Goal: Task Accomplishment & Management: Manage account settings

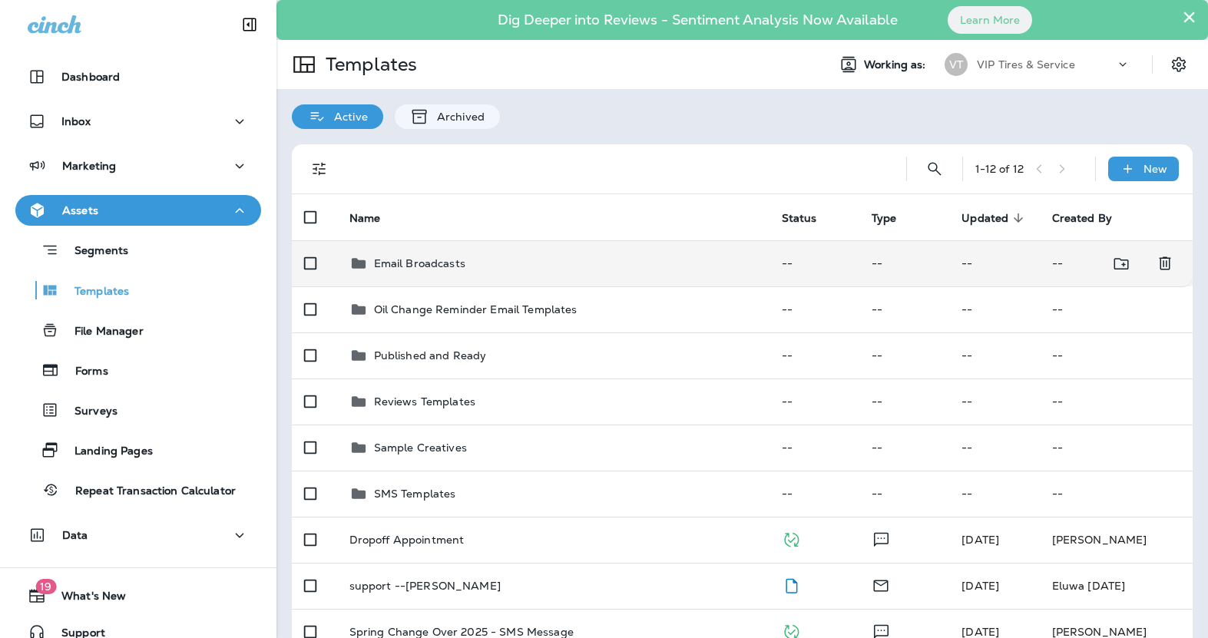
click at [443, 257] on p "Email Broadcasts" at bounding box center [419, 263] width 91 height 12
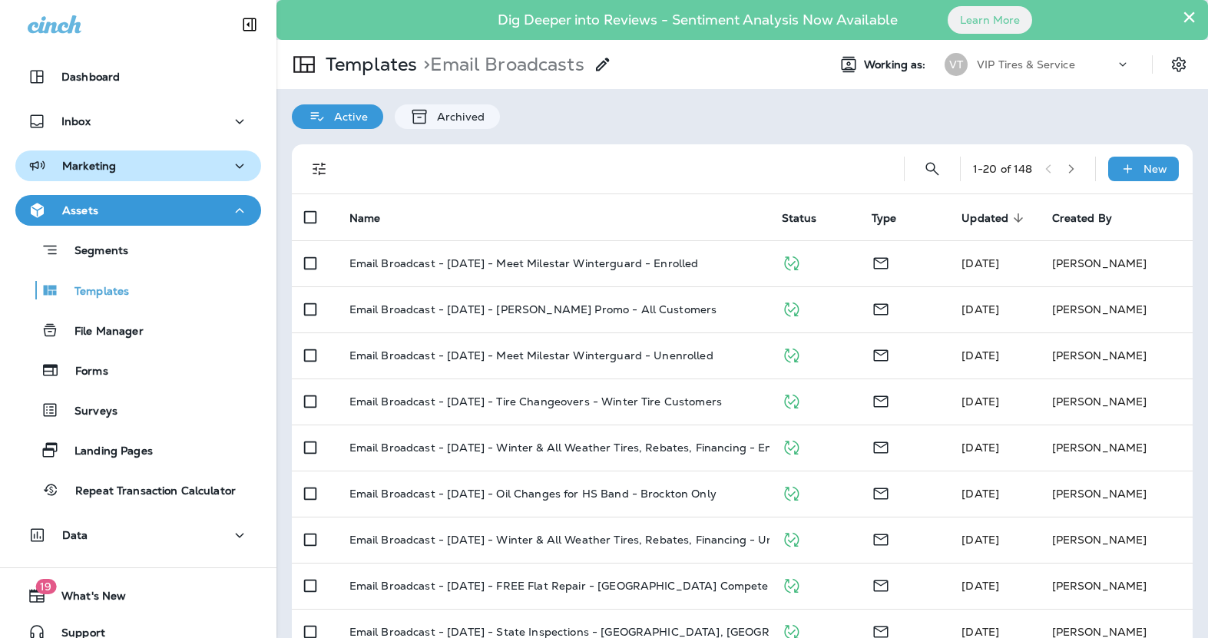
click at [107, 161] on p "Marketing" at bounding box center [89, 166] width 54 height 12
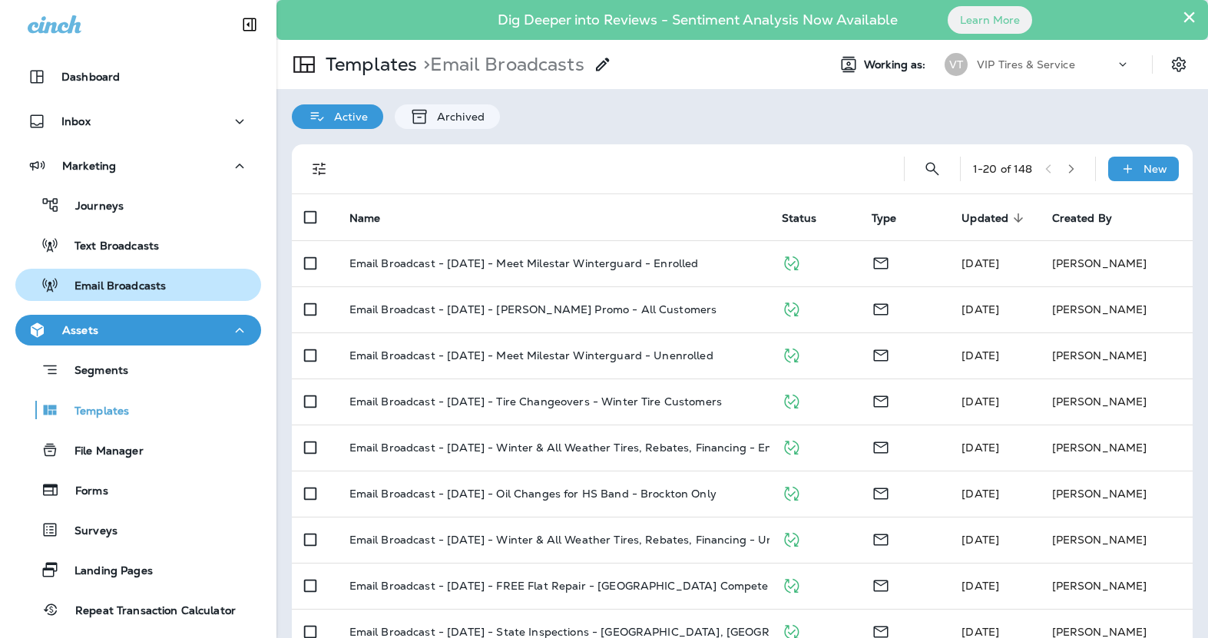
click at [123, 283] on p "Email Broadcasts" at bounding box center [112, 286] width 107 height 15
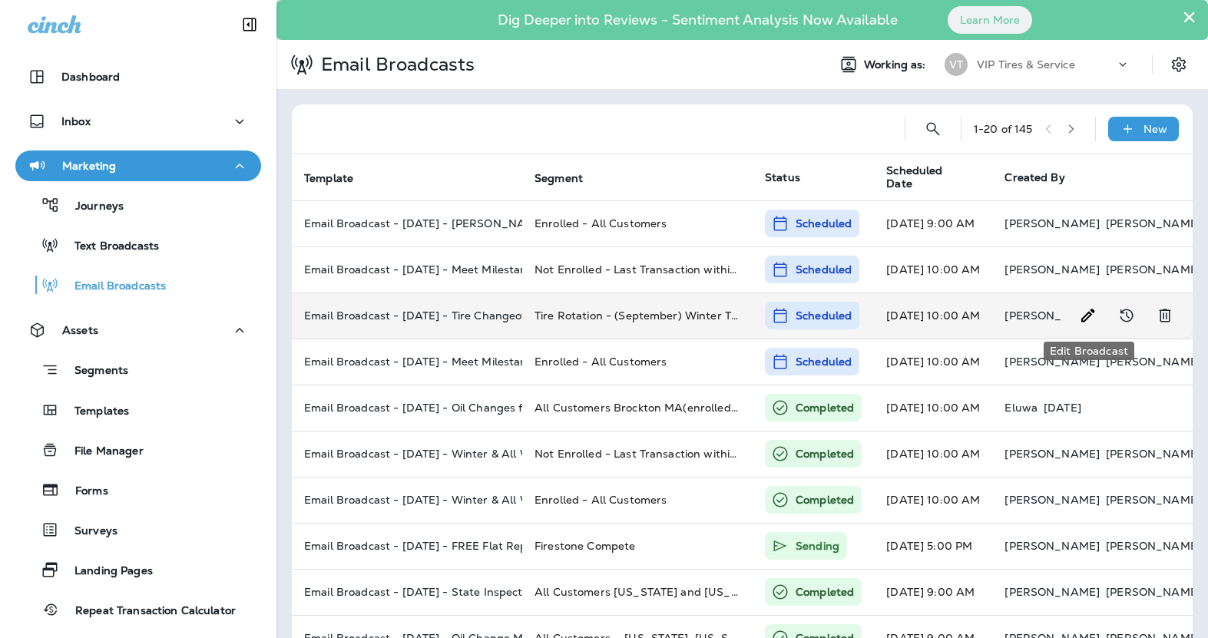
click at [1092, 318] on icon "Edit Broadcast" at bounding box center [1088, 315] width 18 height 18
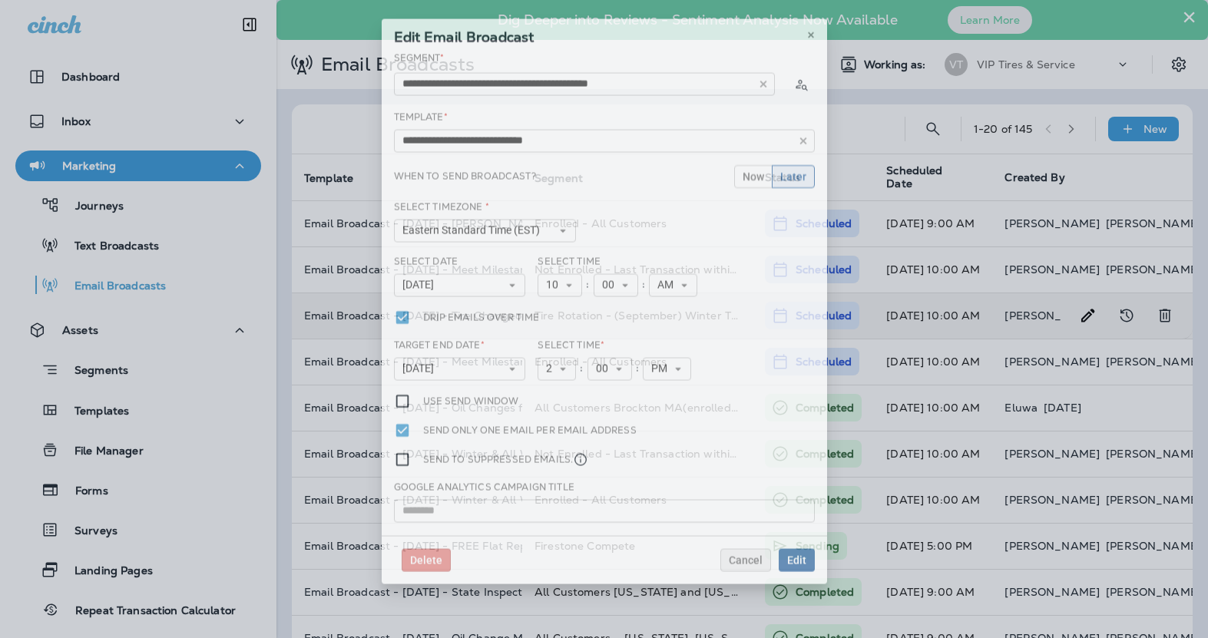
type input "**********"
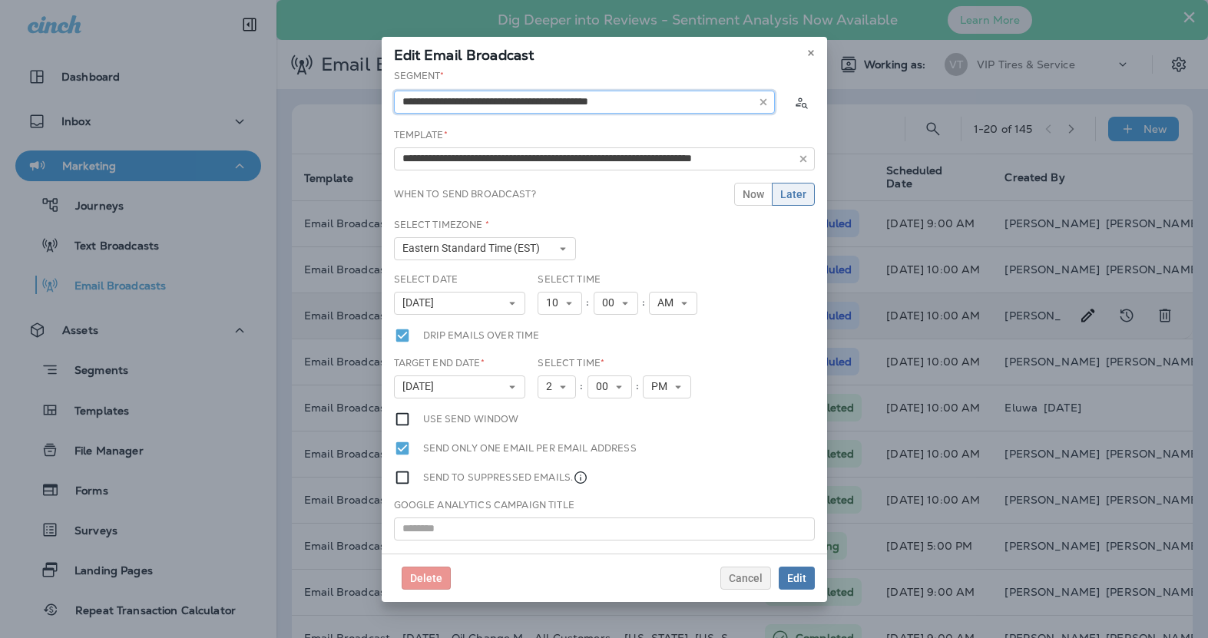
click at [599, 106] on input "text" at bounding box center [584, 102] width 381 height 23
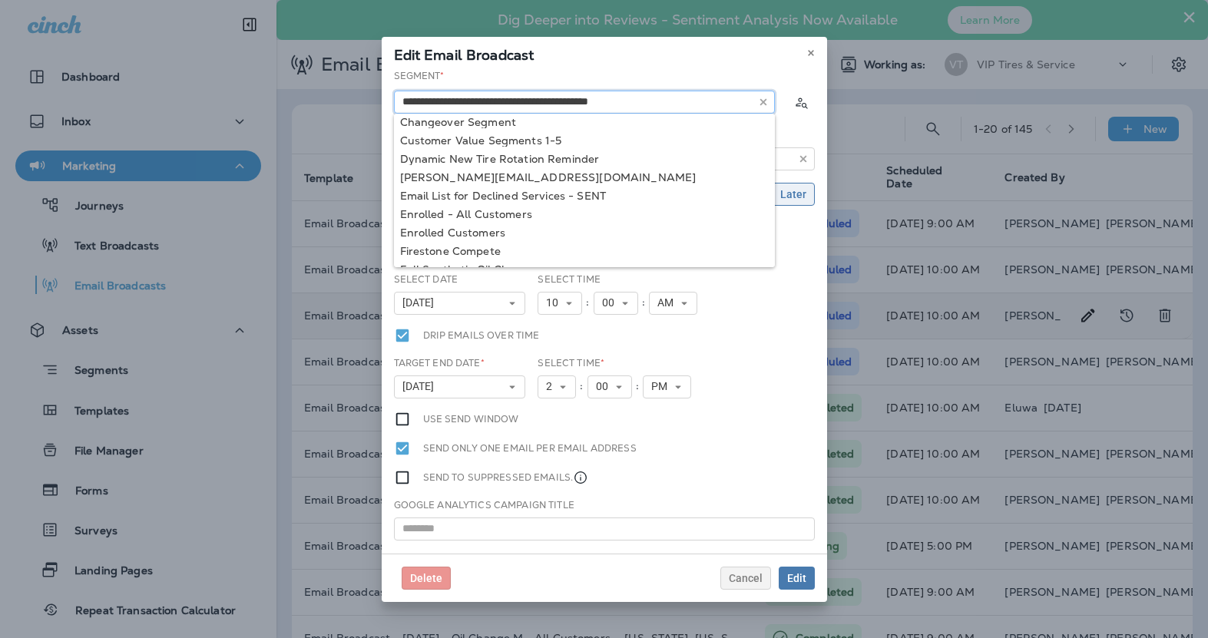
scroll to position [272, 0]
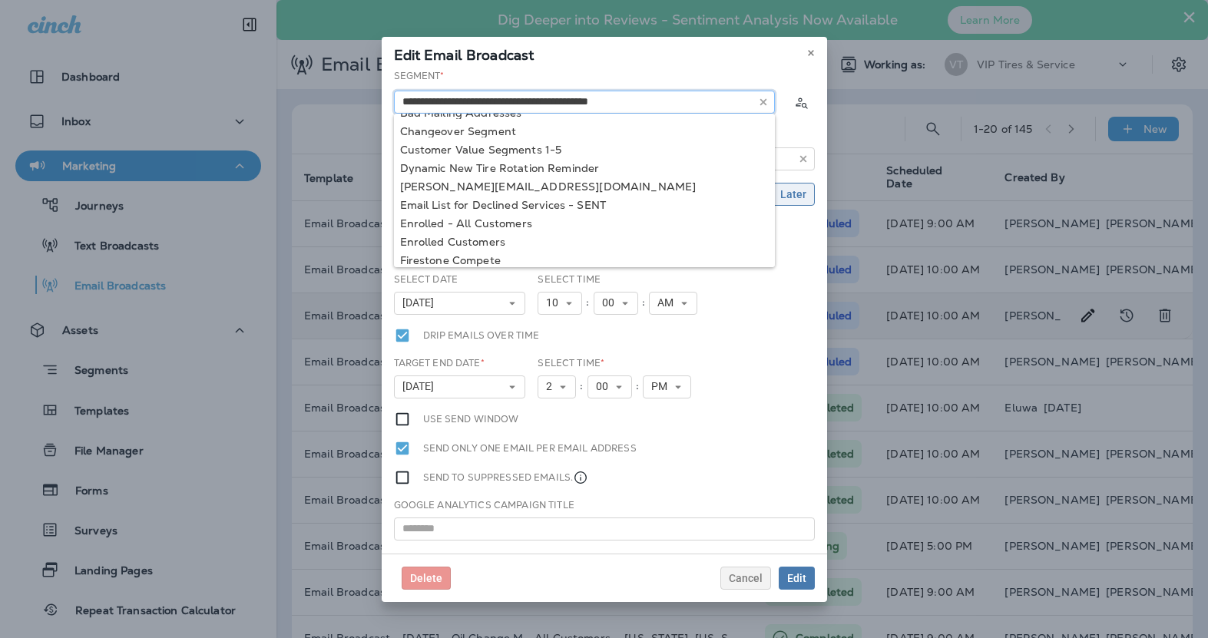
click at [625, 101] on input "text" at bounding box center [584, 102] width 381 height 23
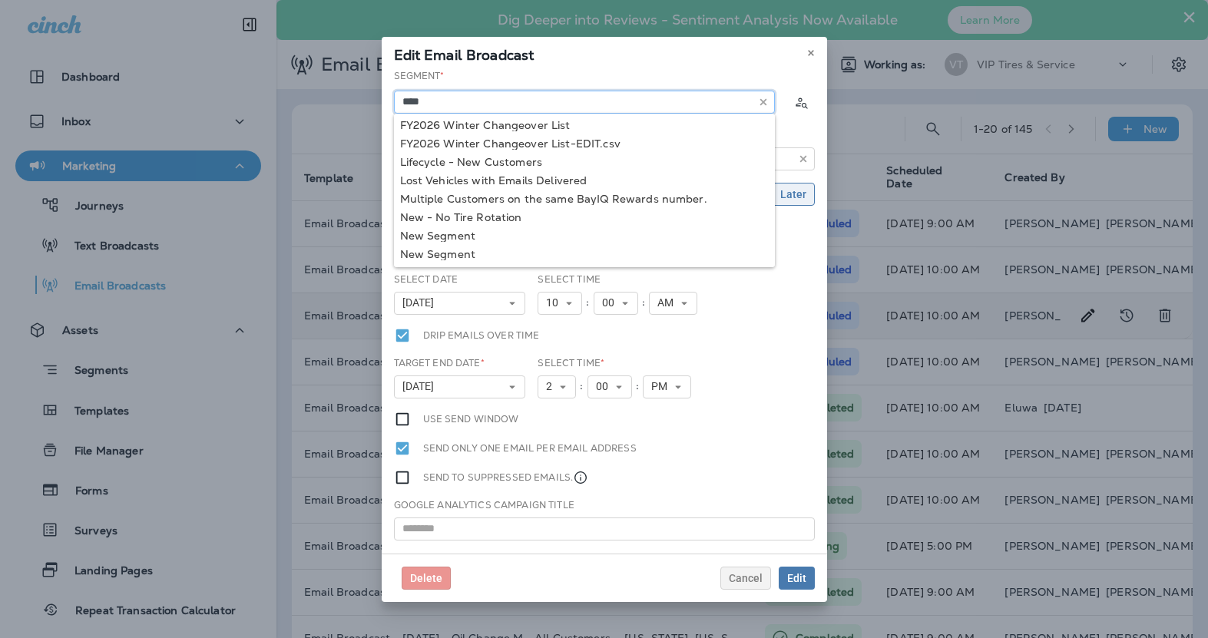
scroll to position [0, 0]
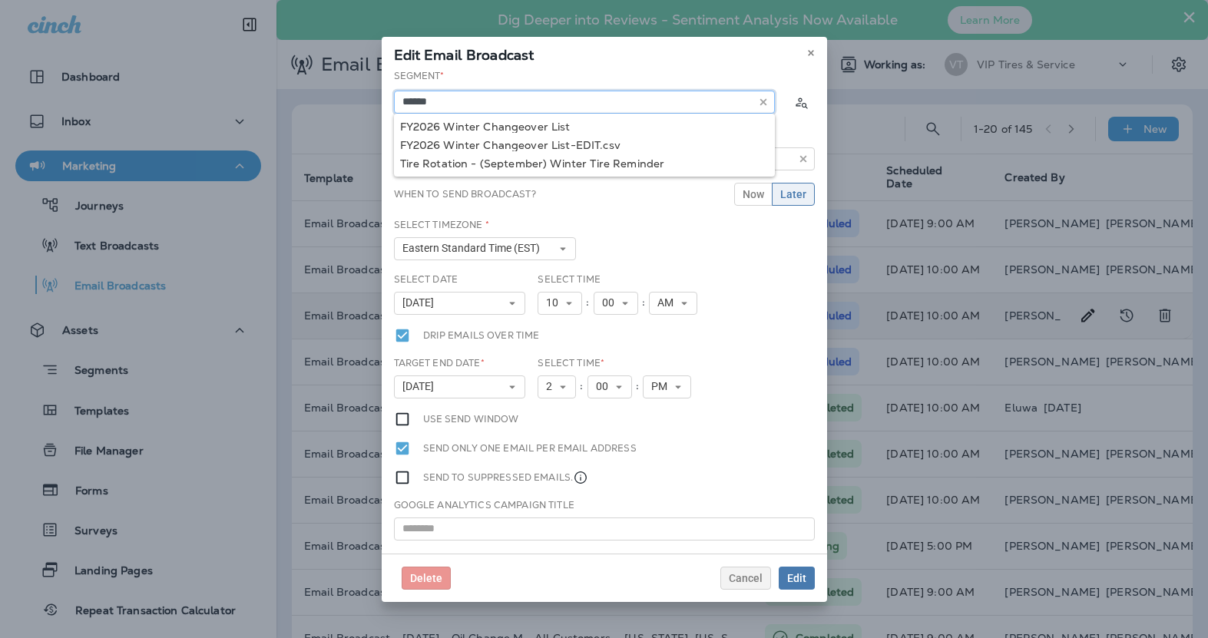
type input "******"
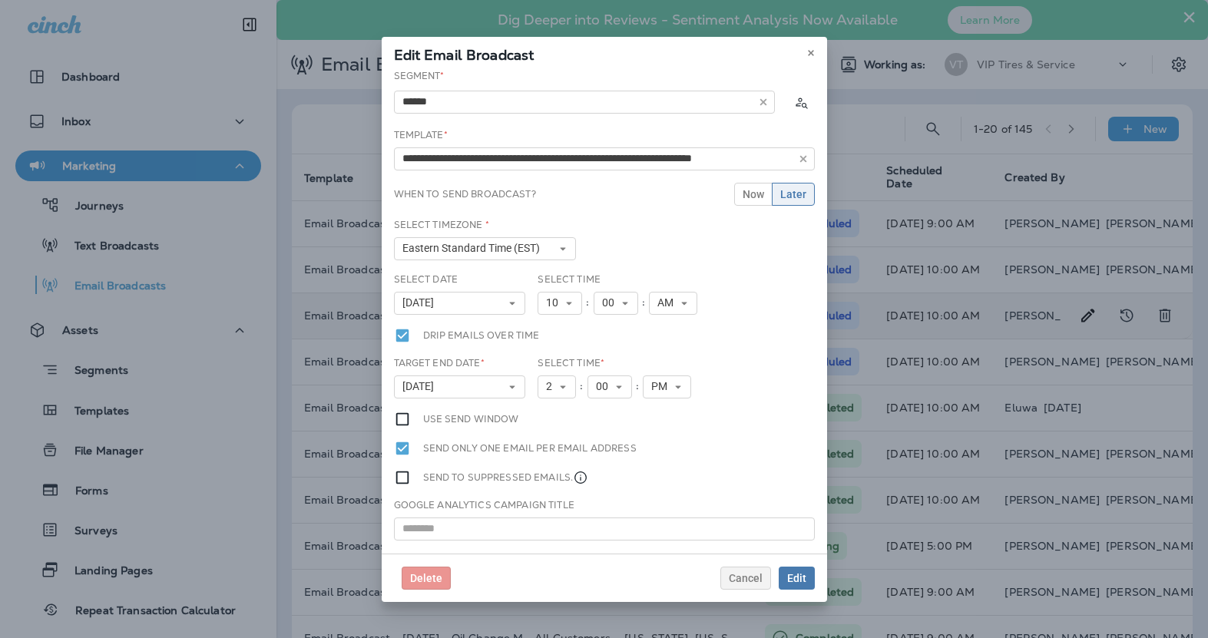
click at [748, 275] on div "Select Date [DATE] « ‹ [DATE] › » Mon Tue Wed Thu Fri Sat Sun 1 2 3 4 5 6 7 8 9…" at bounding box center [604, 300] width 433 height 55
click at [745, 581] on span "Cancel" at bounding box center [746, 578] width 34 height 11
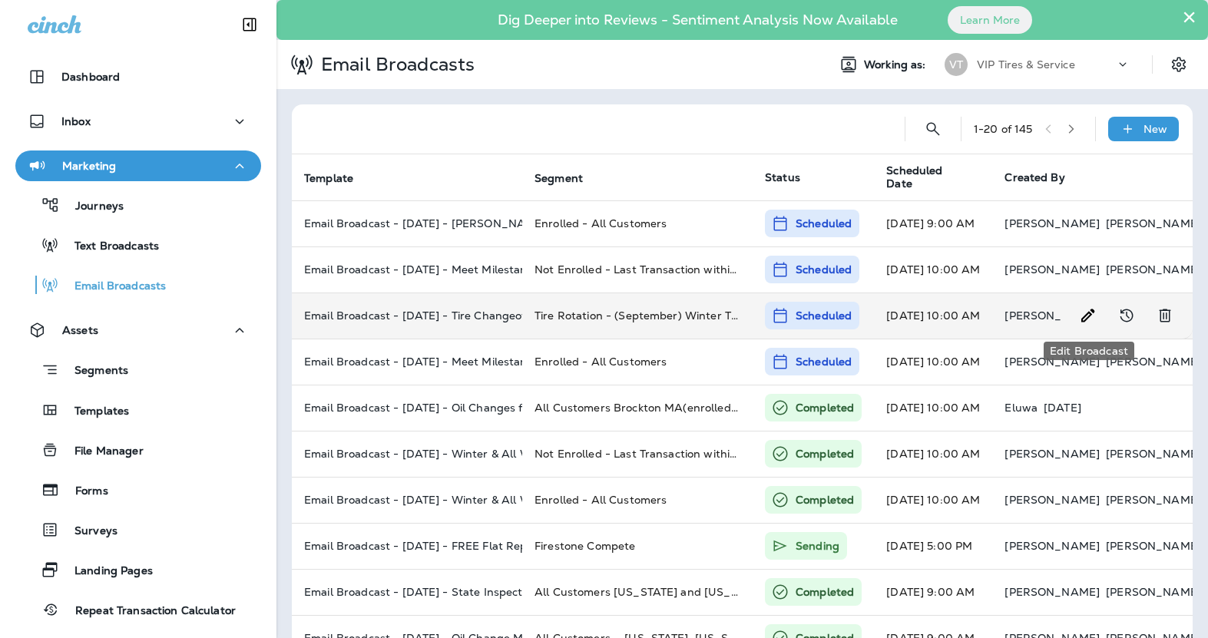
click at [1089, 317] on use "Edit Broadcast" at bounding box center [1087, 315] width 13 height 13
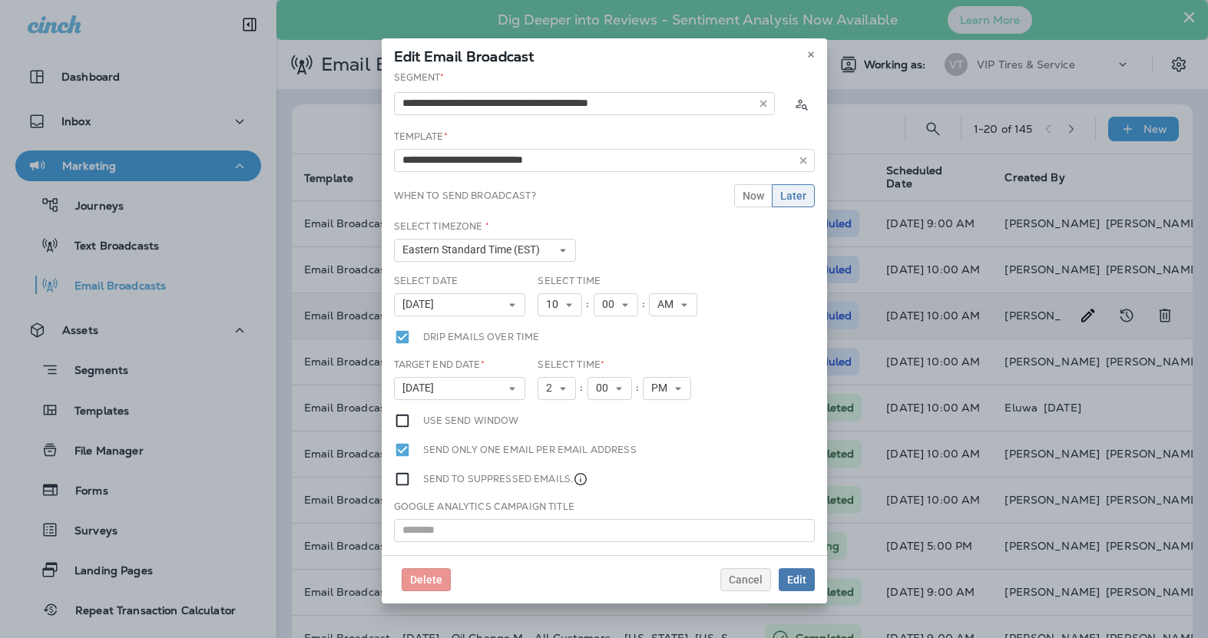
type input "**********"
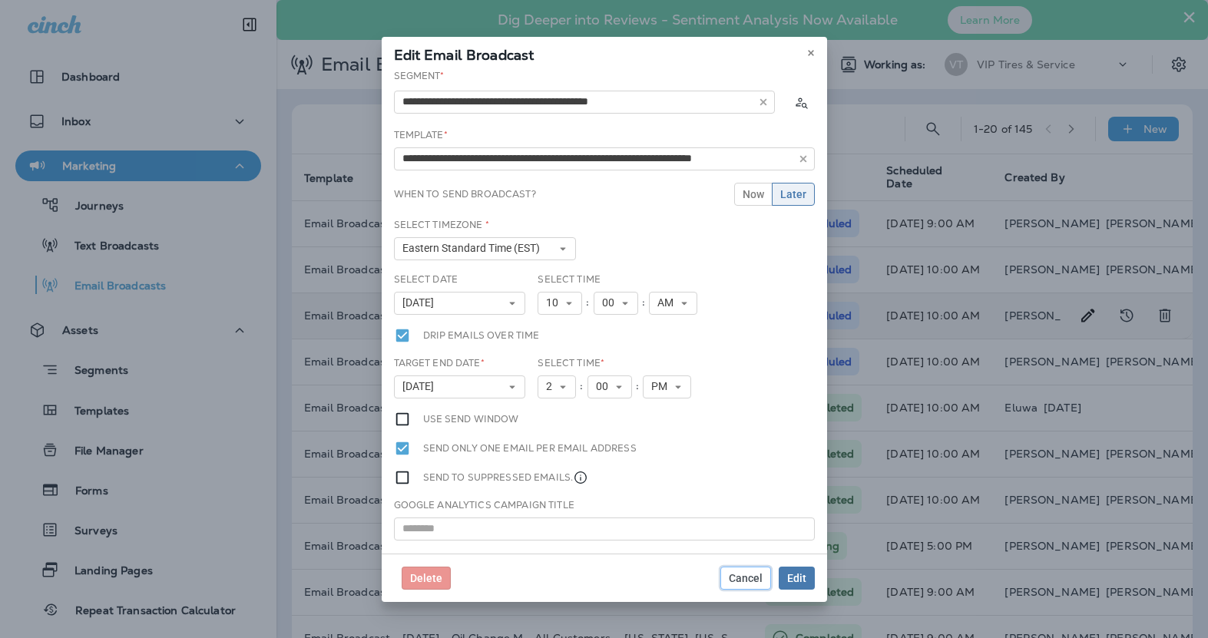
click at [753, 575] on span "Cancel" at bounding box center [746, 578] width 34 height 11
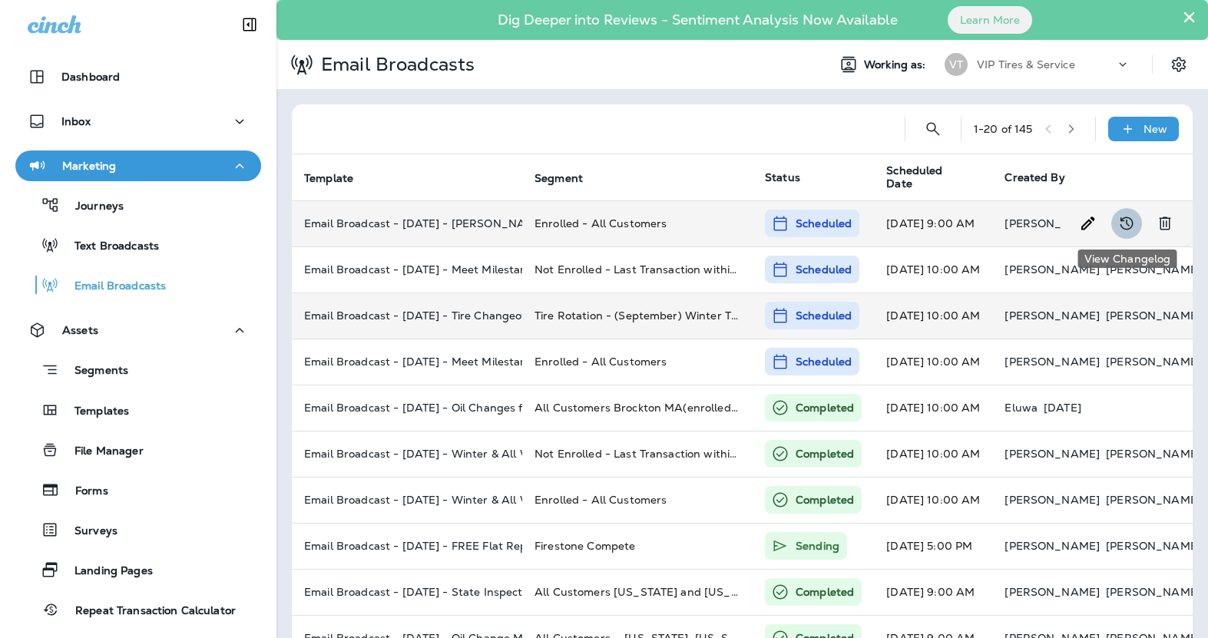
click at [1121, 221] on icon "View Changelog" at bounding box center [1126, 223] width 18 height 18
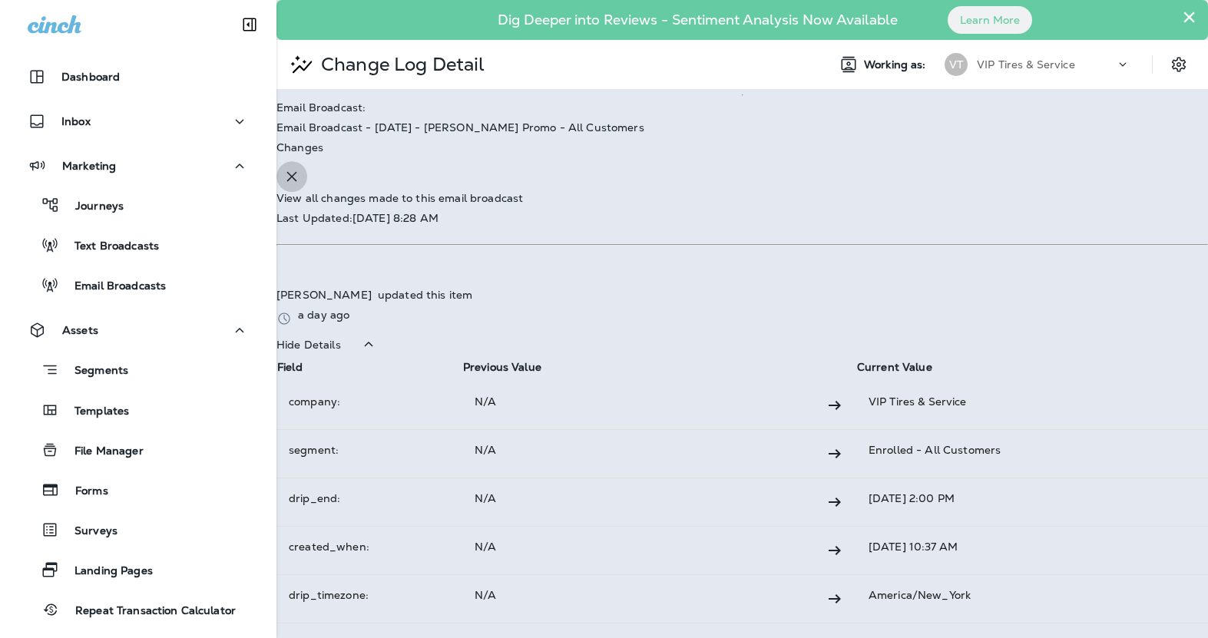
click at [301, 167] on icon "button" at bounding box center [292, 176] width 18 height 18
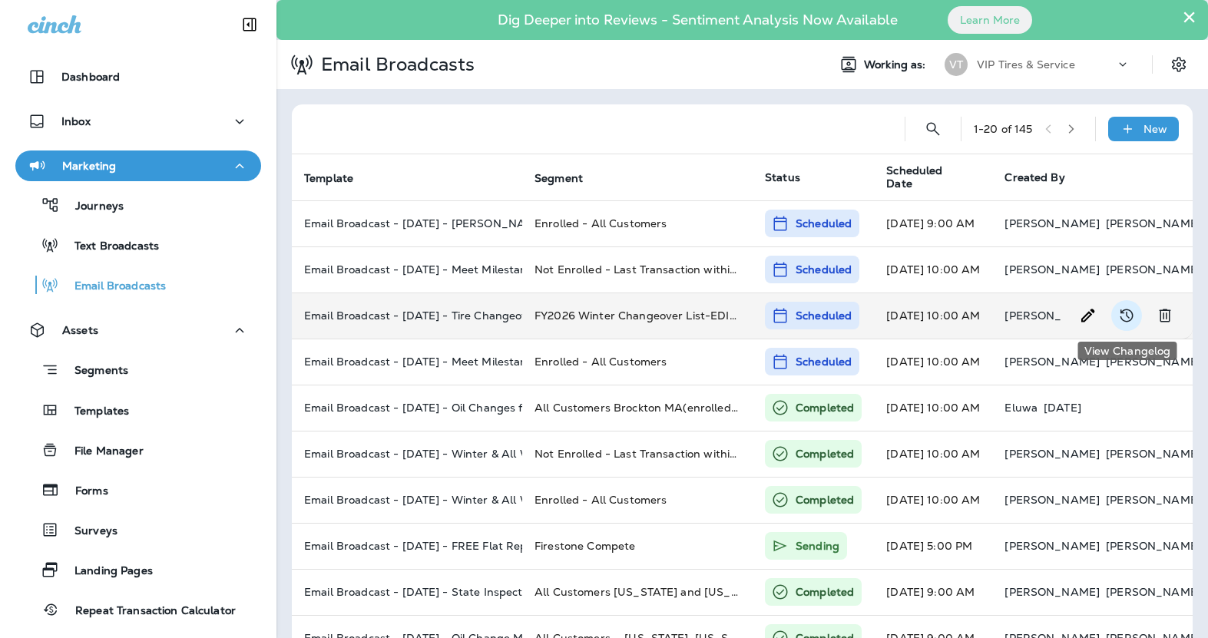
click at [1124, 319] on icon "View Changelog" at bounding box center [1126, 315] width 18 height 18
